Goal: Task Accomplishment & Management: Manage account settings

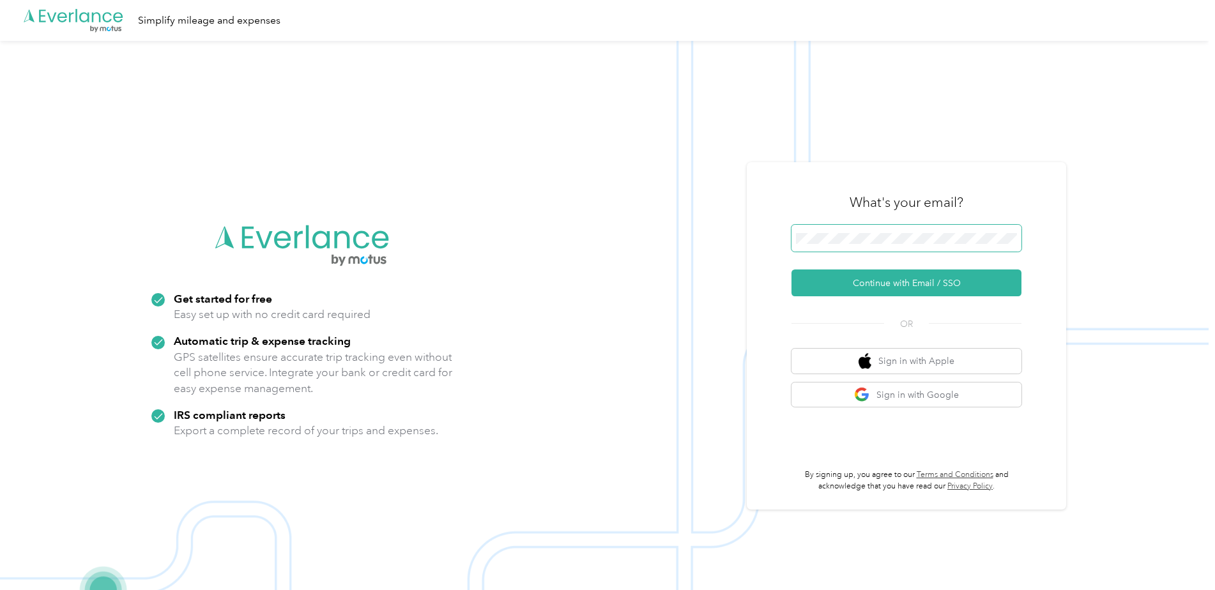
click at [898, 230] on span at bounding box center [907, 238] width 230 height 27
drag, startPoint x: 888, startPoint y: 232, endPoint x: 881, endPoint y: 278, distance: 46.5
click at [881, 278] on button "Continue with Email / SSO" at bounding box center [907, 283] width 230 height 27
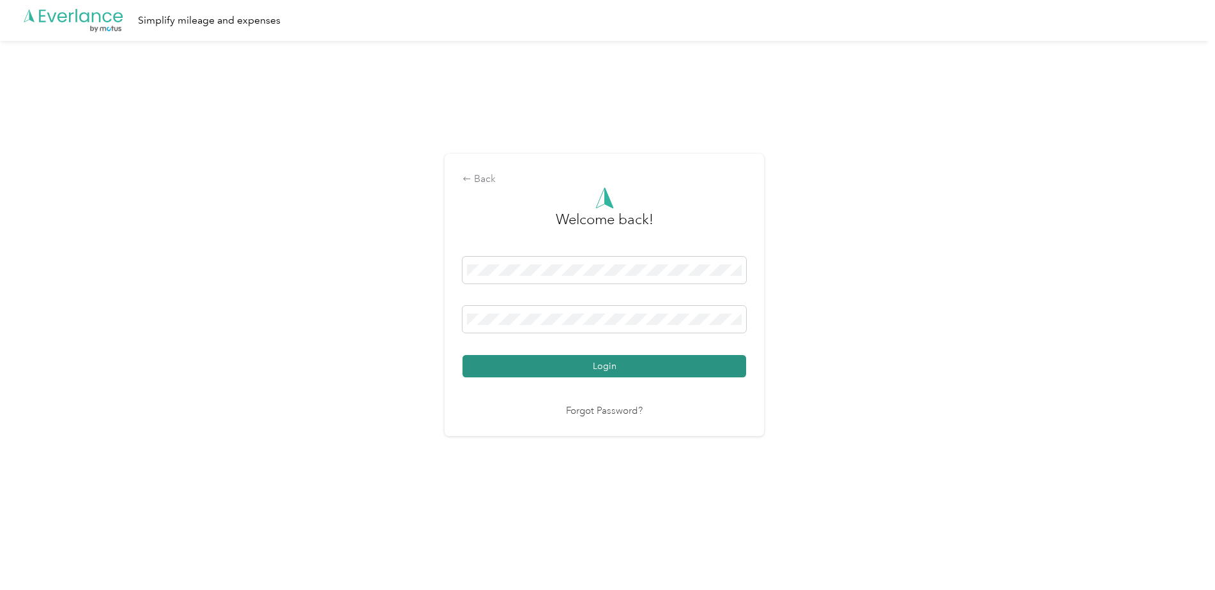
click at [596, 365] on button "Login" at bounding box center [605, 366] width 284 height 22
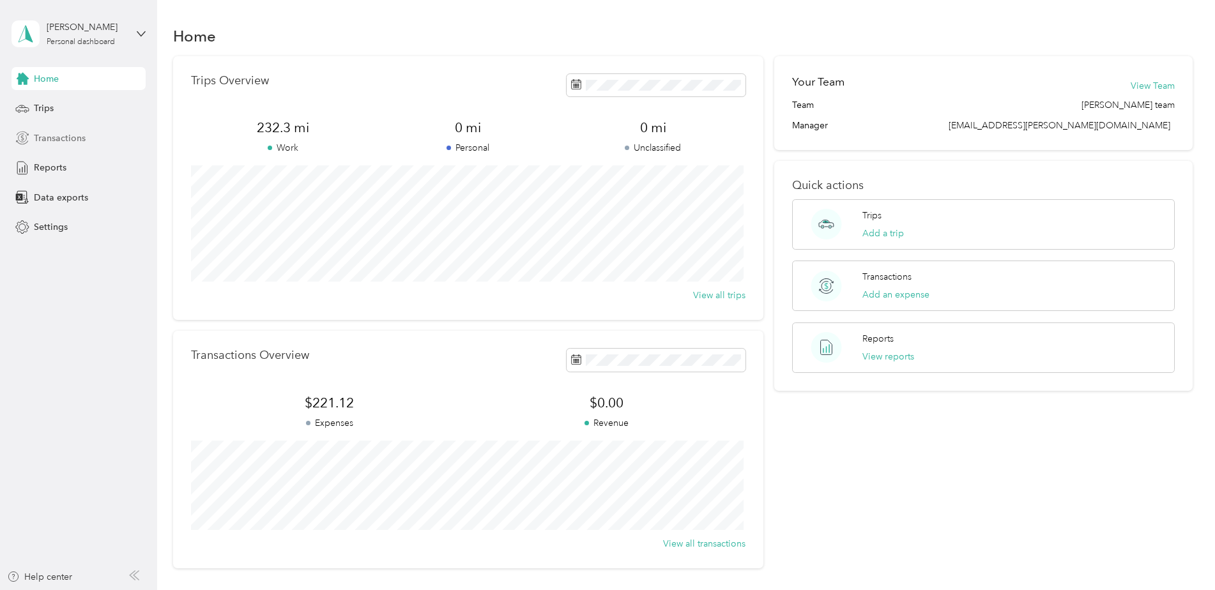
click at [72, 142] on span "Transactions" at bounding box center [60, 138] width 52 height 13
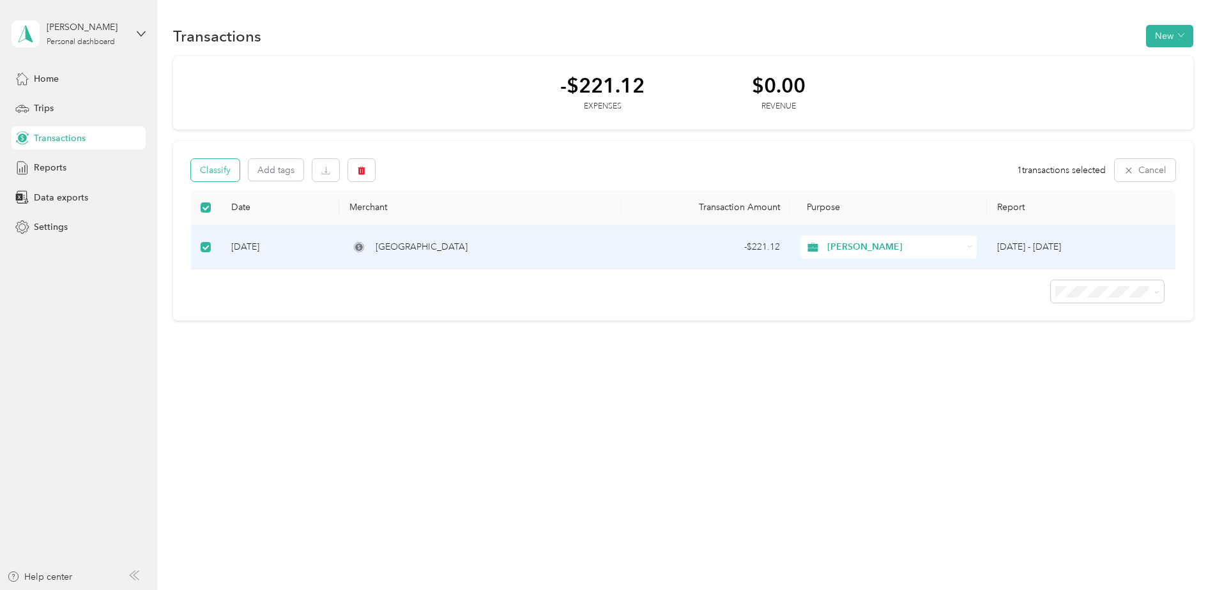
click at [226, 170] on button "Classify" at bounding box center [215, 170] width 49 height 22
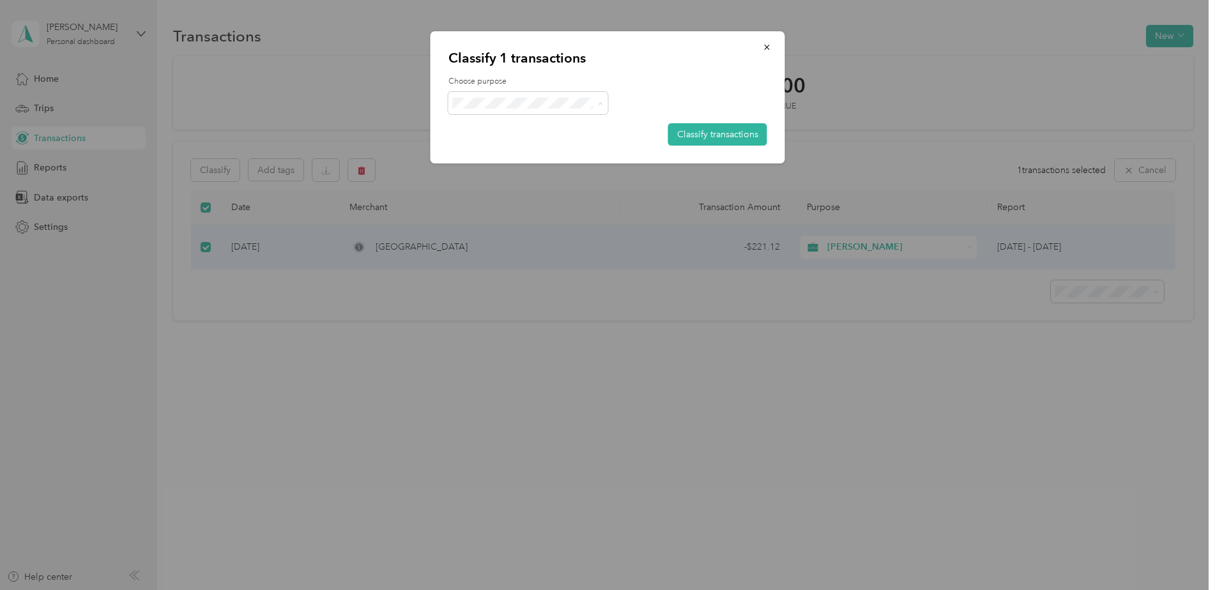
click at [580, 133] on ol "Acosta Personal" at bounding box center [528, 138] width 160 height 45
click at [724, 141] on button "Classify transactions" at bounding box center [717, 134] width 99 height 22
click at [553, 148] on span "Personal" at bounding box center [539, 148] width 119 height 13
click at [560, 126] on span "[PERSON_NAME]" at bounding box center [539, 126] width 119 height 13
click at [699, 133] on button "Classify transactions" at bounding box center [717, 134] width 99 height 22
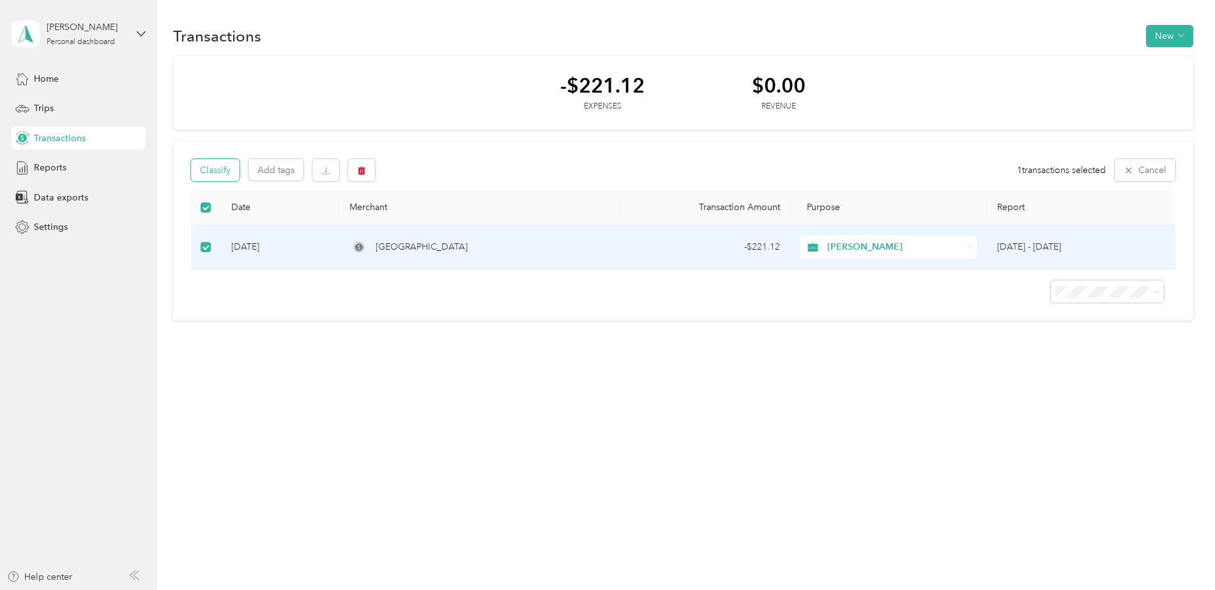
click at [219, 175] on button "Classify" at bounding box center [215, 170] width 49 height 22
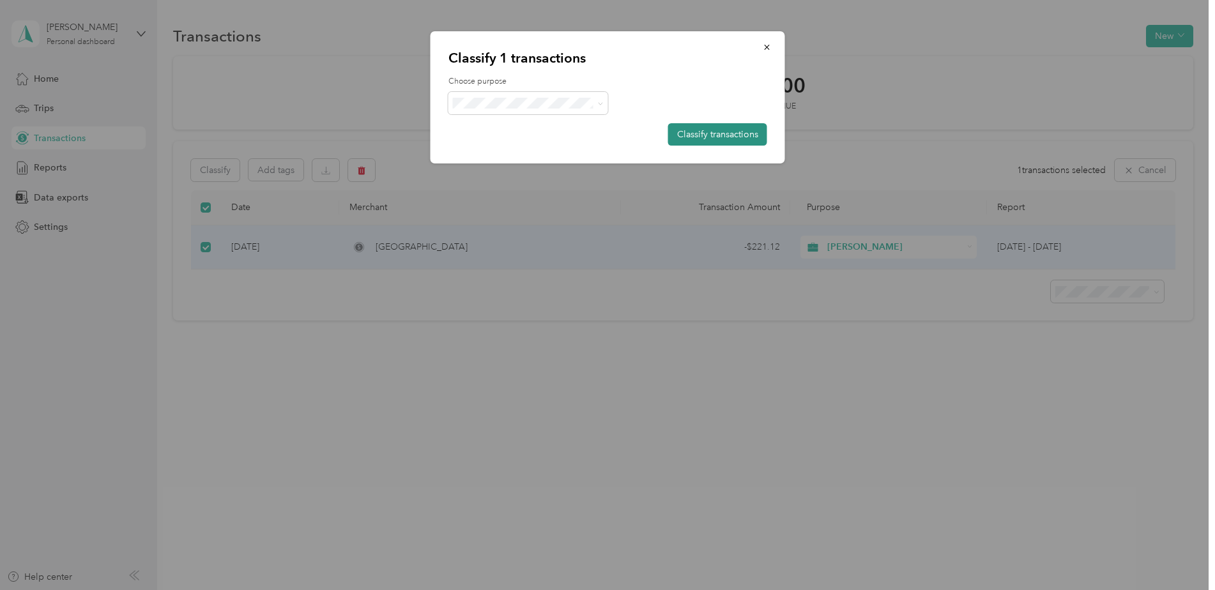
click at [726, 131] on button "Classify transactions" at bounding box center [717, 134] width 99 height 22
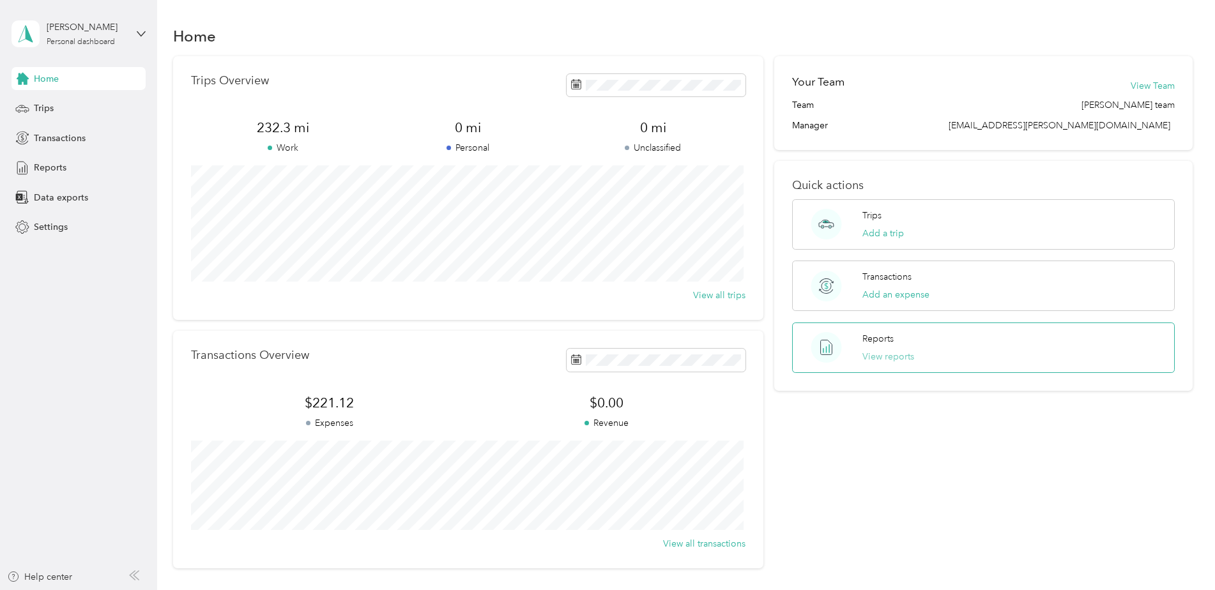
click at [884, 355] on button "View reports" at bounding box center [888, 356] width 52 height 13
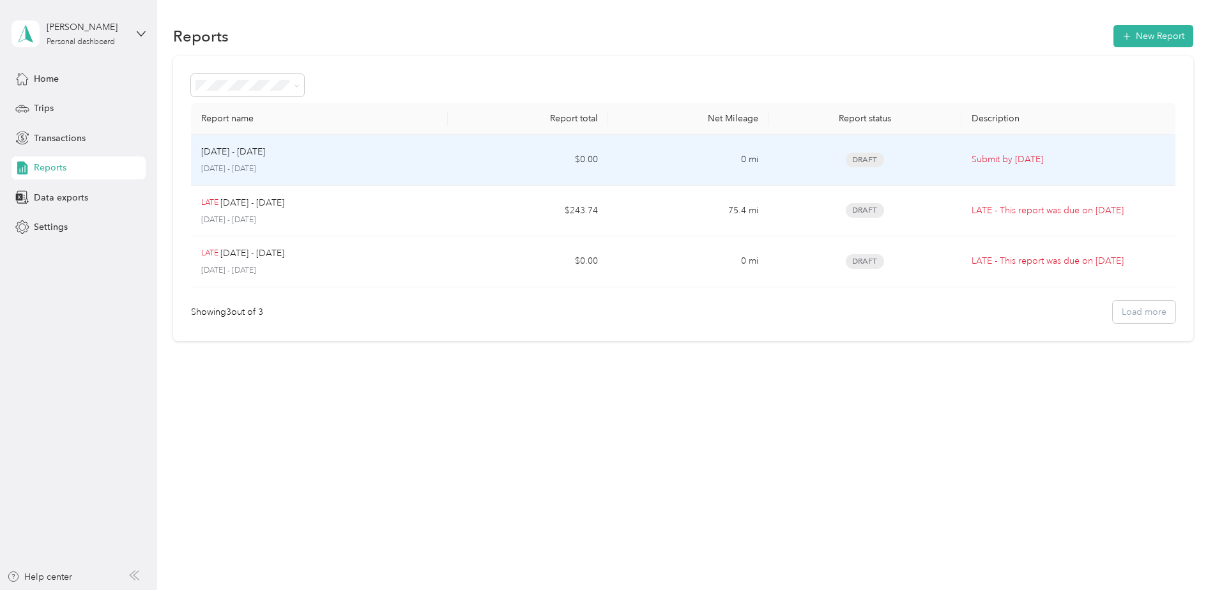
click at [958, 163] on td "Draft" at bounding box center [865, 160] width 192 height 51
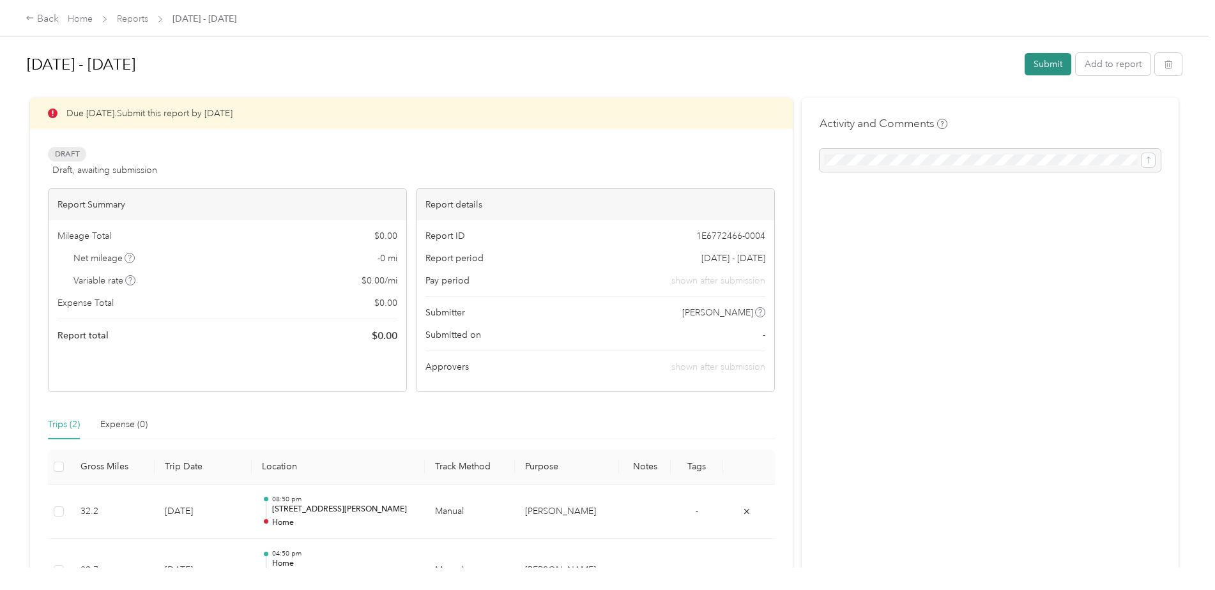
click at [1046, 65] on button "Submit" at bounding box center [1048, 64] width 47 height 22
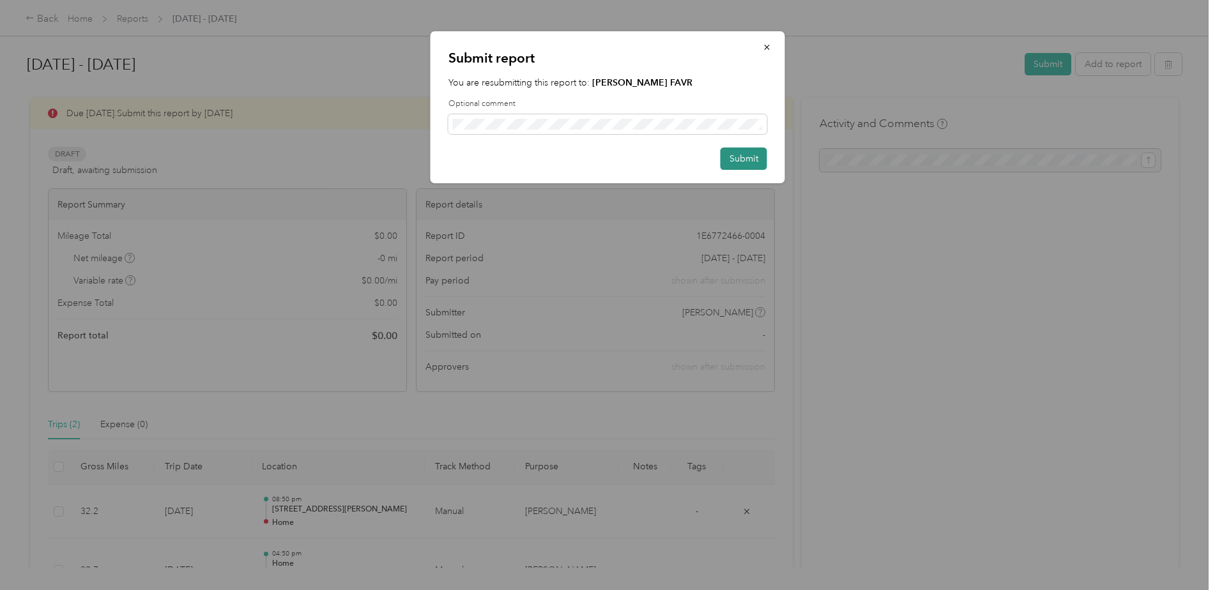
click at [745, 157] on button "Submit" at bounding box center [744, 159] width 47 height 22
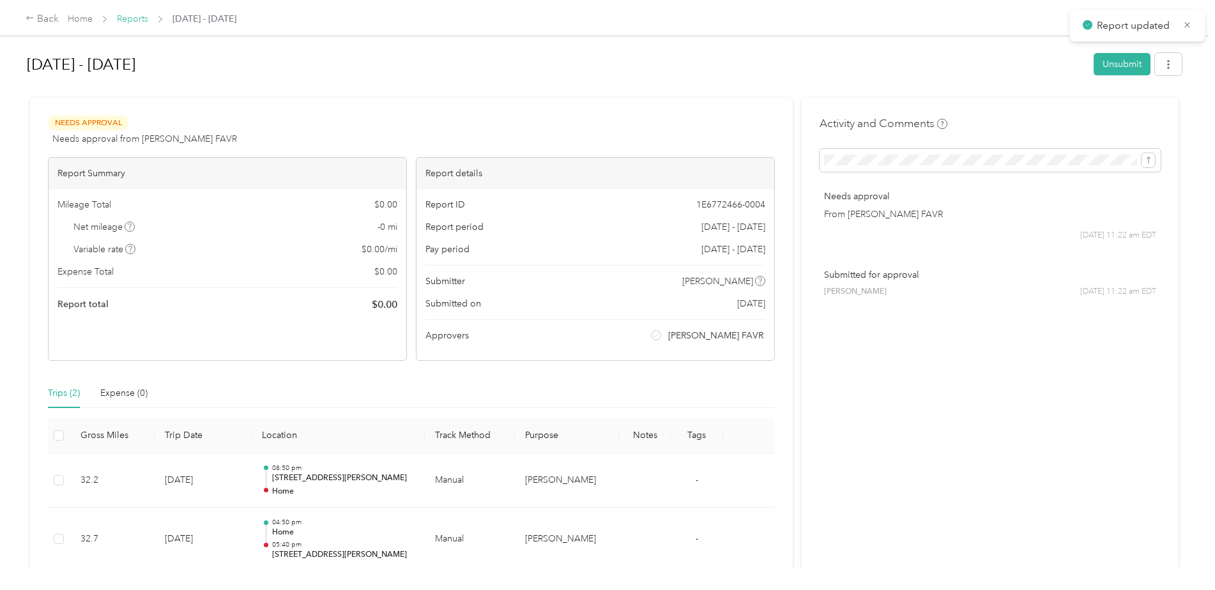
click at [143, 15] on link "Reports" at bounding box center [132, 18] width 31 height 11
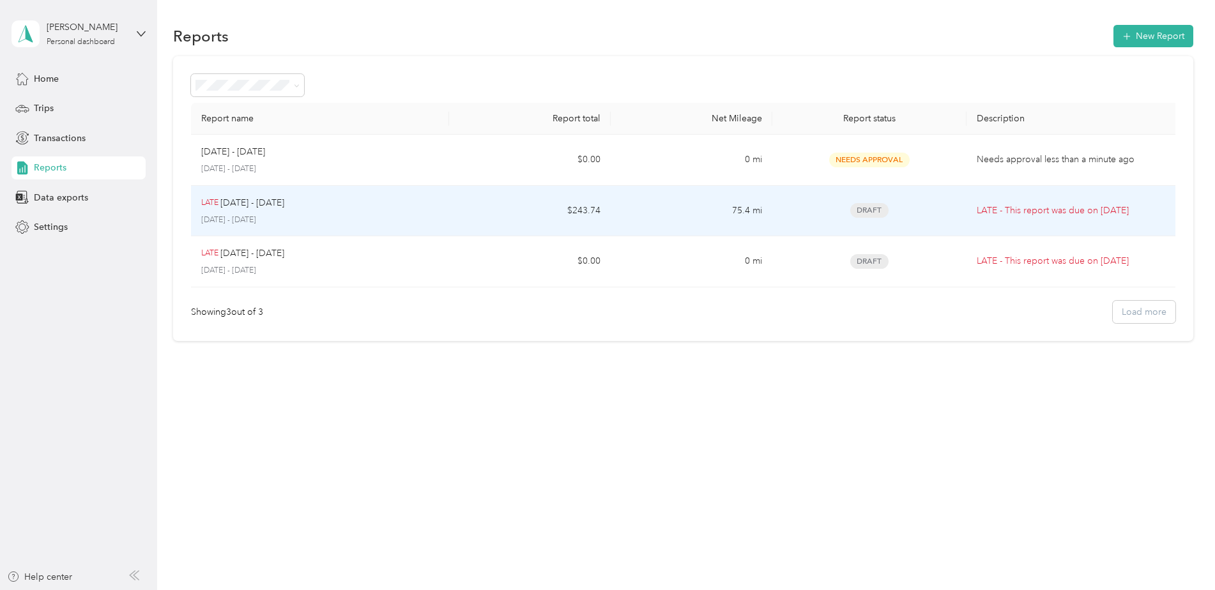
click at [666, 218] on td "75.4 mi" at bounding box center [692, 211] width 162 height 51
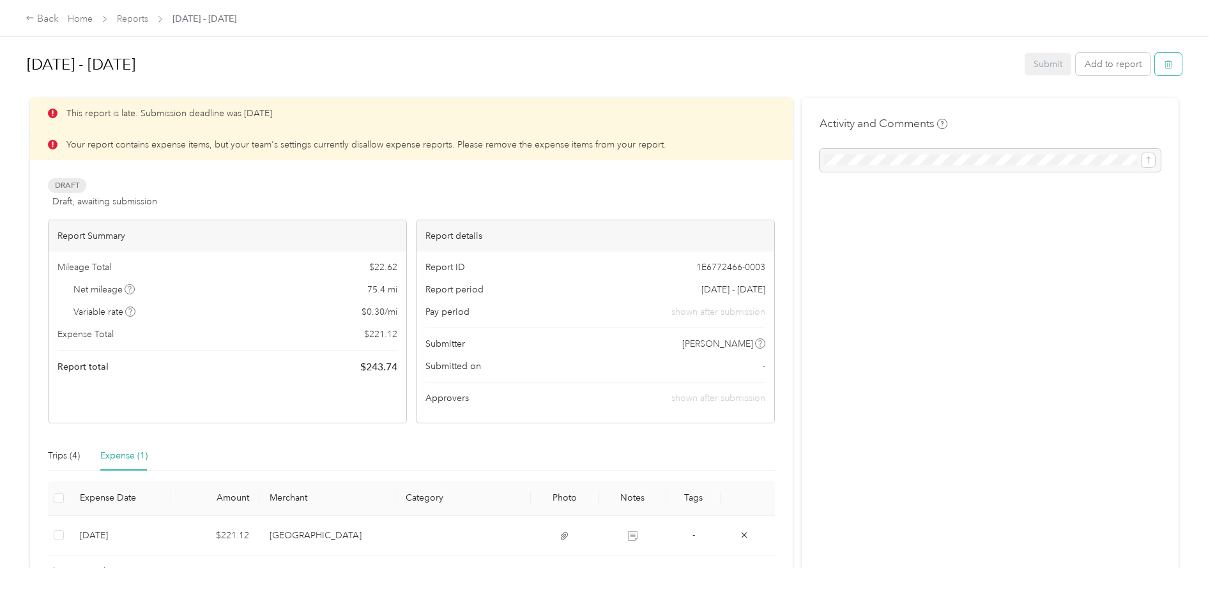
click at [1166, 64] on icon "button" at bounding box center [1168, 64] width 9 height 9
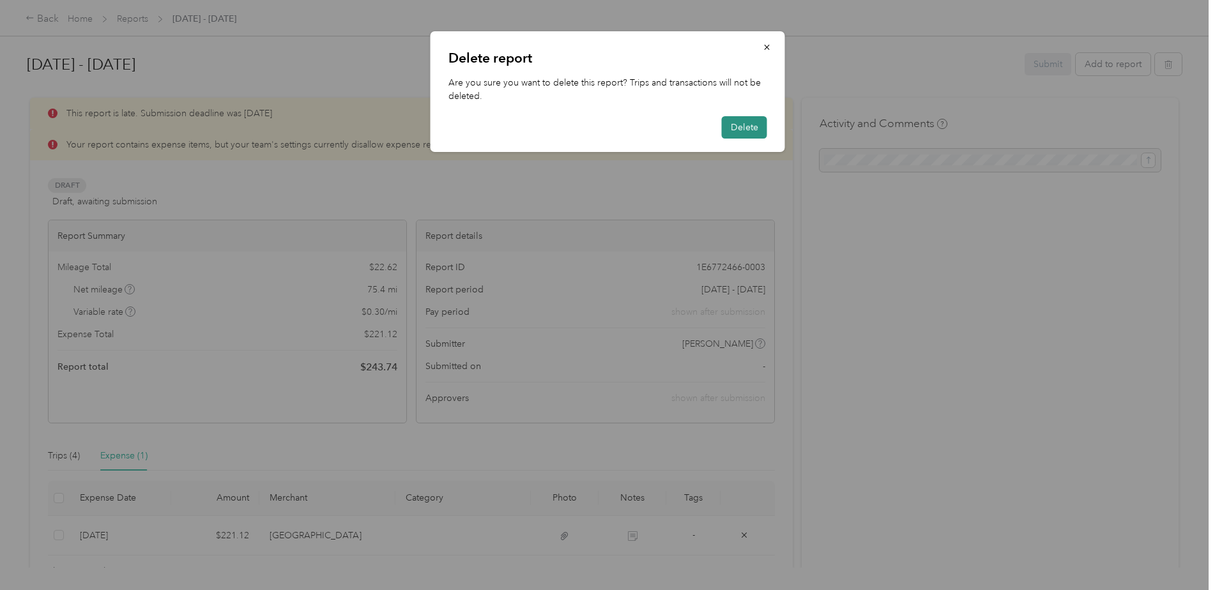
click at [731, 129] on button "Delete" at bounding box center [744, 127] width 45 height 22
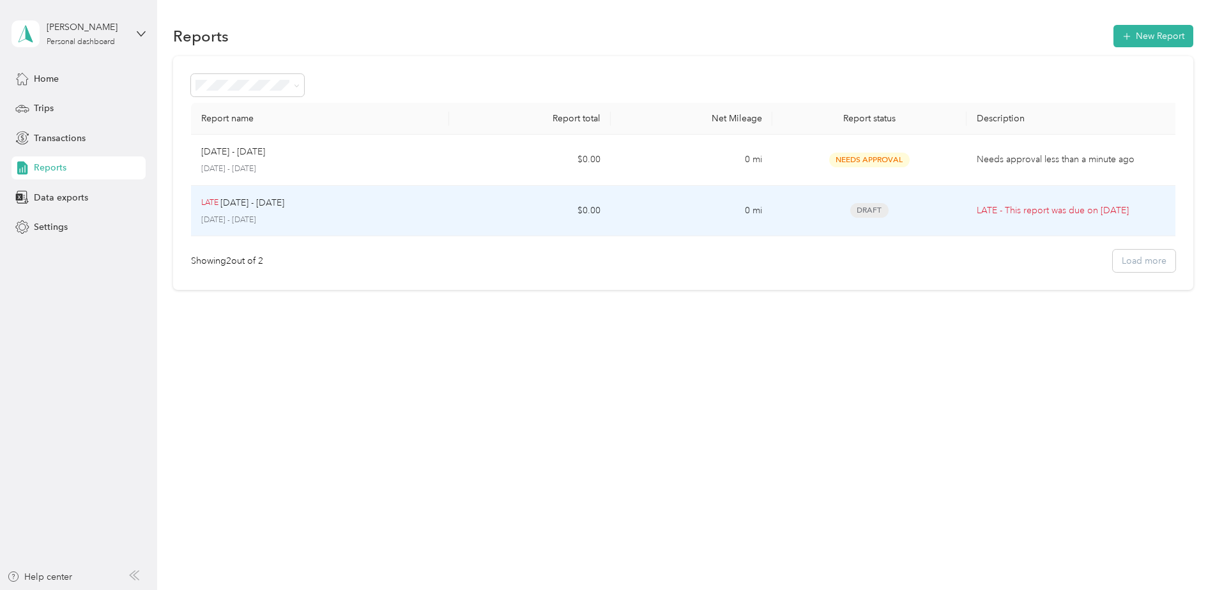
click at [938, 214] on div "Draft" at bounding box center [869, 210] width 173 height 15
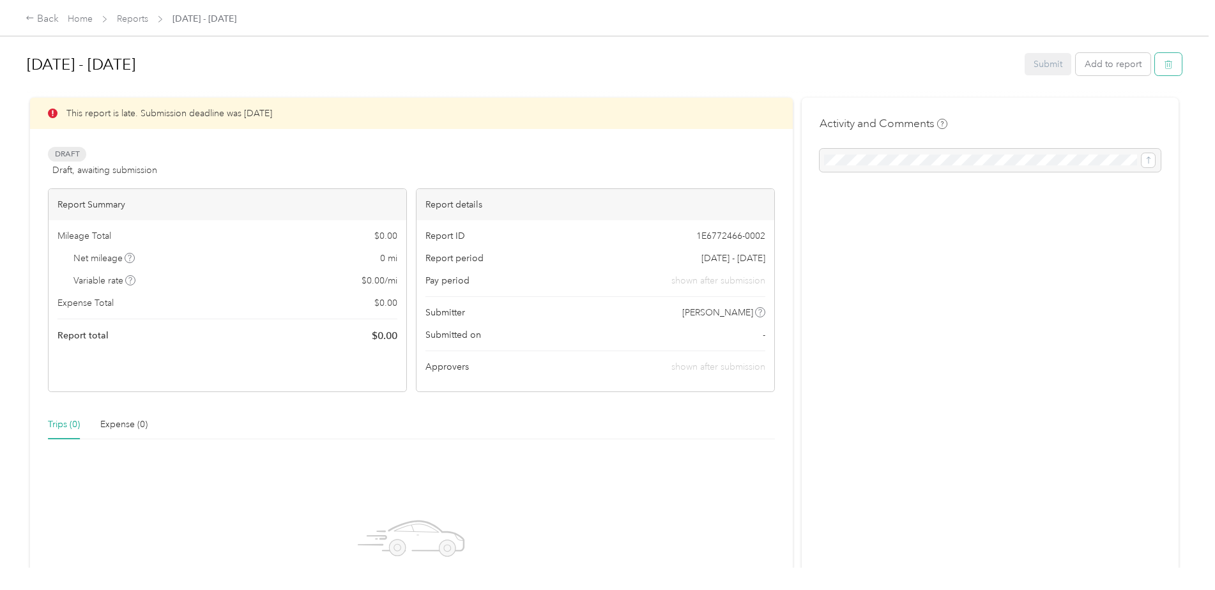
click at [1170, 65] on icon "button" at bounding box center [1170, 65] width 0 height 3
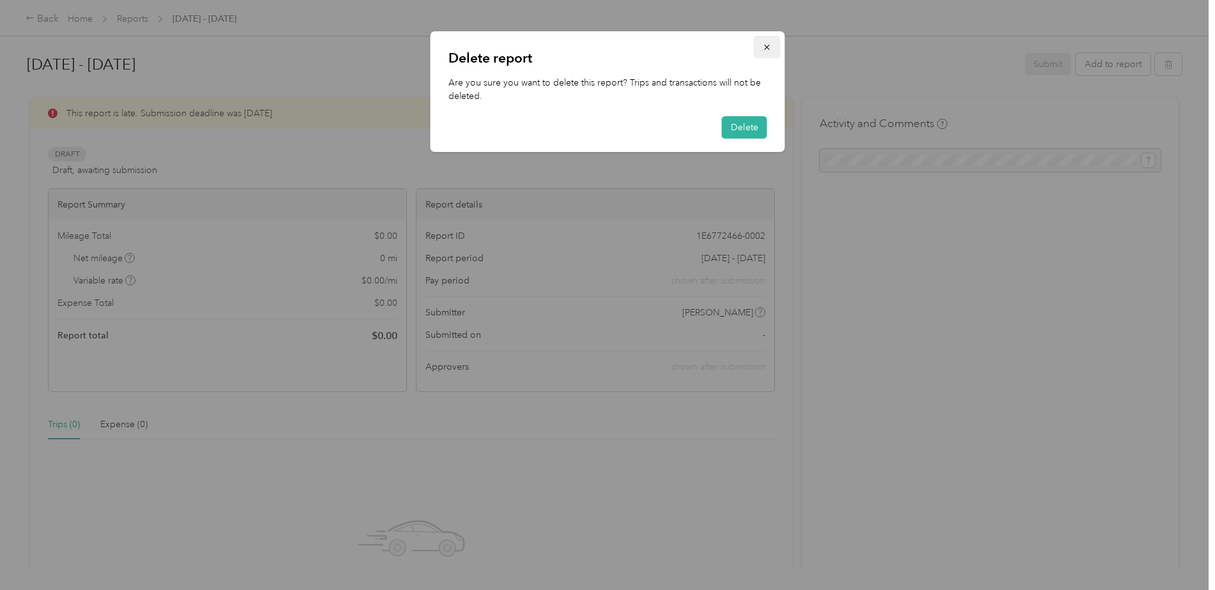
click at [770, 43] on icon "button" at bounding box center [767, 47] width 9 height 9
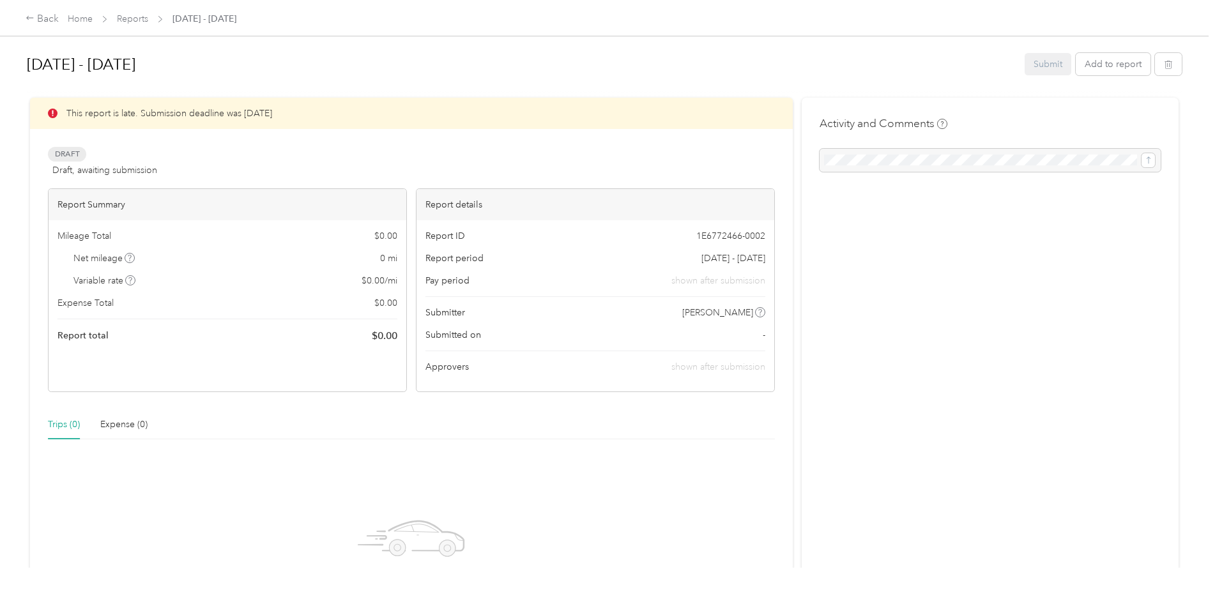
click at [1180, 64] on div "[DATE] - [DATE] Submit Add to report This report is late. Submission deadline w…" at bounding box center [604, 284] width 1209 height 568
click at [1173, 64] on button "button" at bounding box center [1168, 64] width 27 height 22
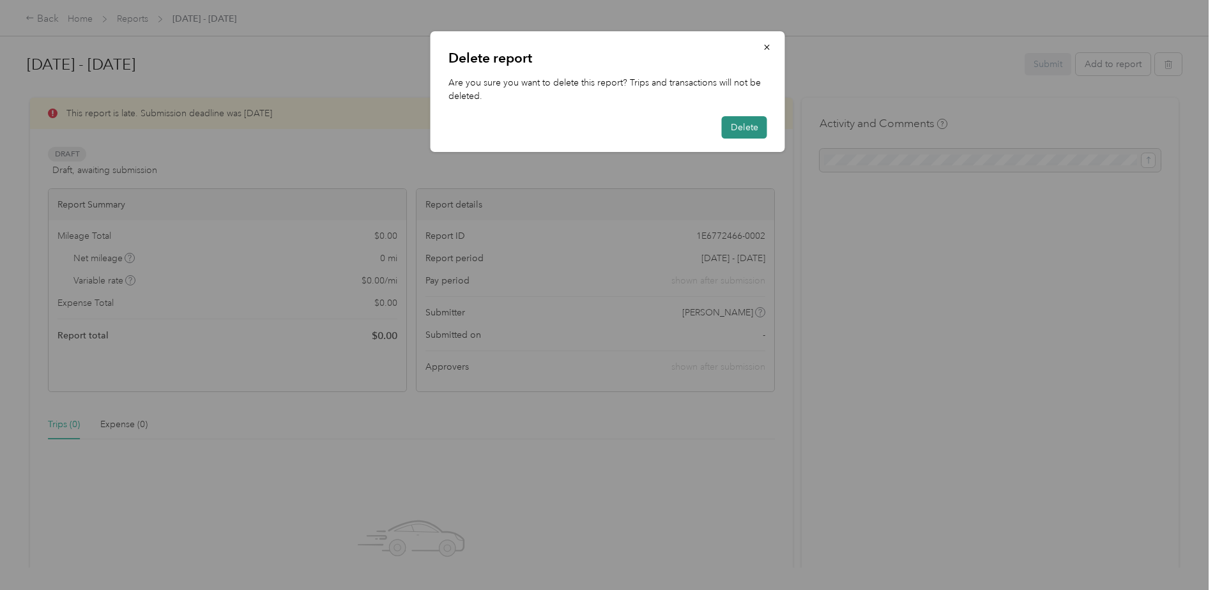
click at [731, 123] on button "Delete" at bounding box center [744, 127] width 45 height 22
